Goal: Find specific page/section: Find specific page/section

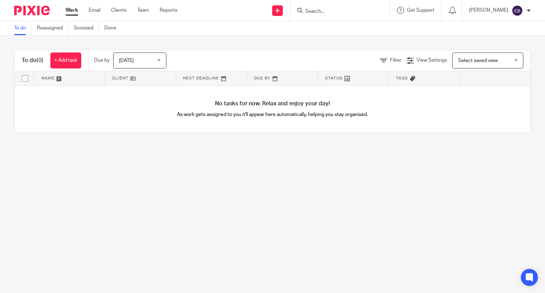
click at [328, 12] on input "Search" at bounding box center [337, 12] width 64 height 6
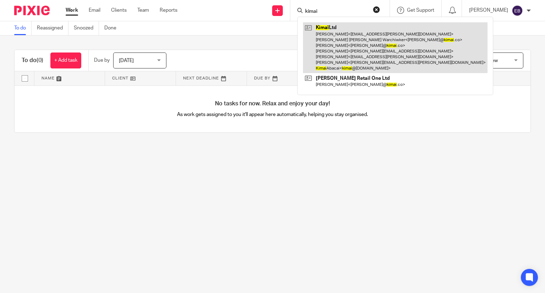
type input "kimai"
click at [339, 53] on link at bounding box center [395, 47] width 185 height 51
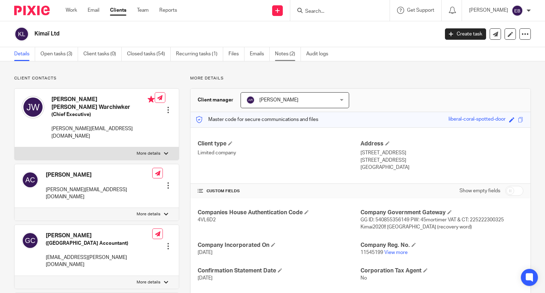
click at [277, 60] on link "Notes (2)" at bounding box center [288, 54] width 26 height 14
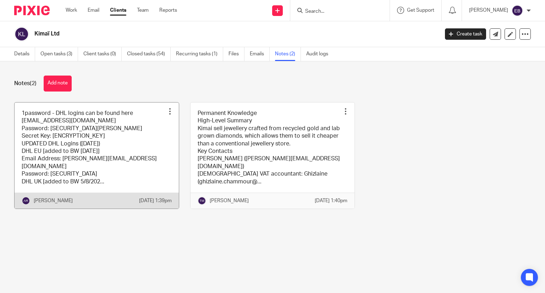
click at [73, 157] on link at bounding box center [97, 156] width 164 height 106
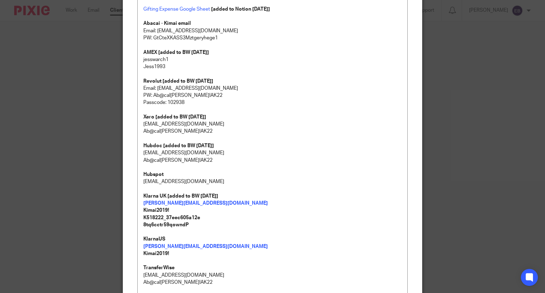
scroll to position [1003, 0]
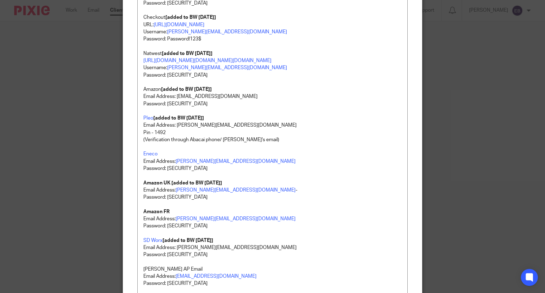
click at [181, 129] on p "Email Address: richard@abacai.co.uk" at bounding box center [272, 125] width 259 height 7
